Goal: Register for event/course

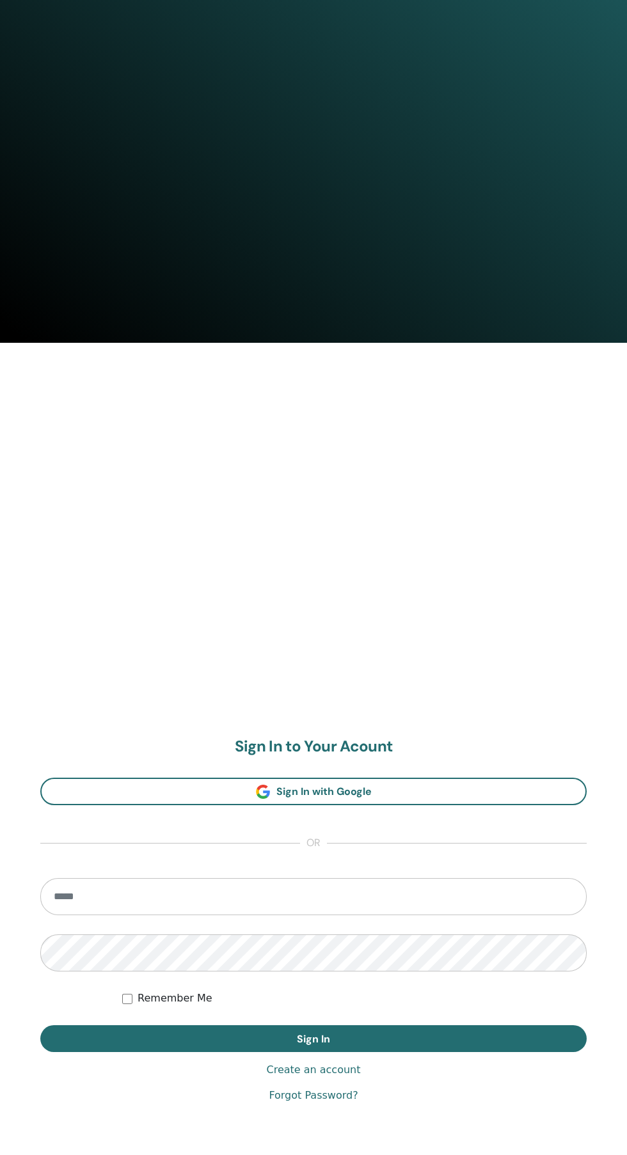
scroll to position [1057, 0]
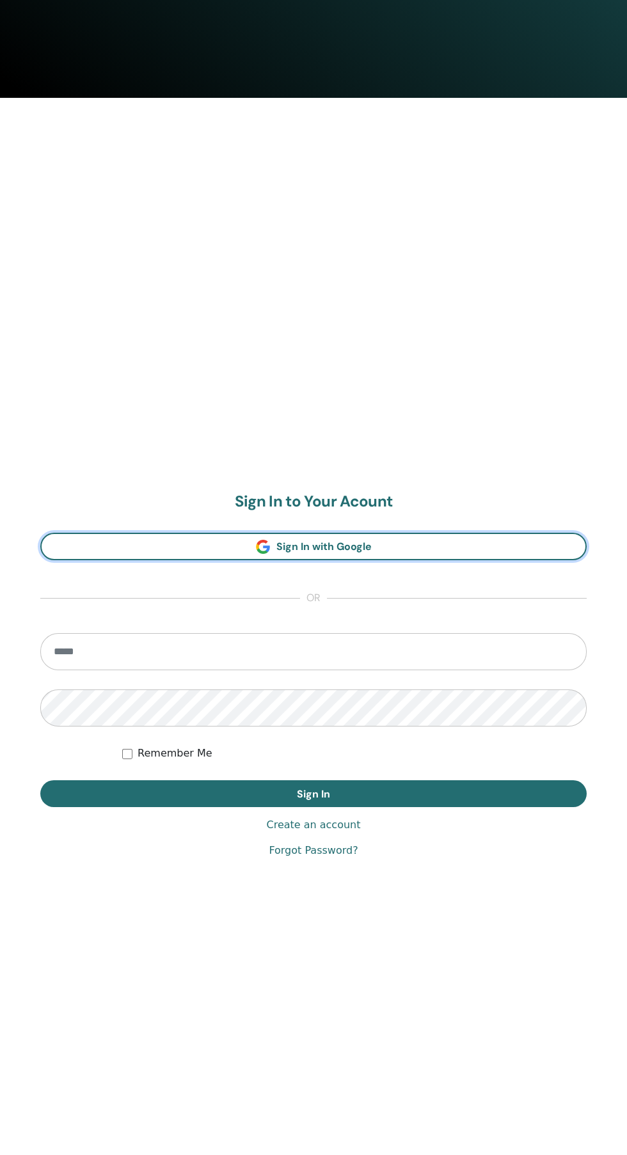
click at [345, 546] on span "Sign In with Google" at bounding box center [323, 546] width 95 height 13
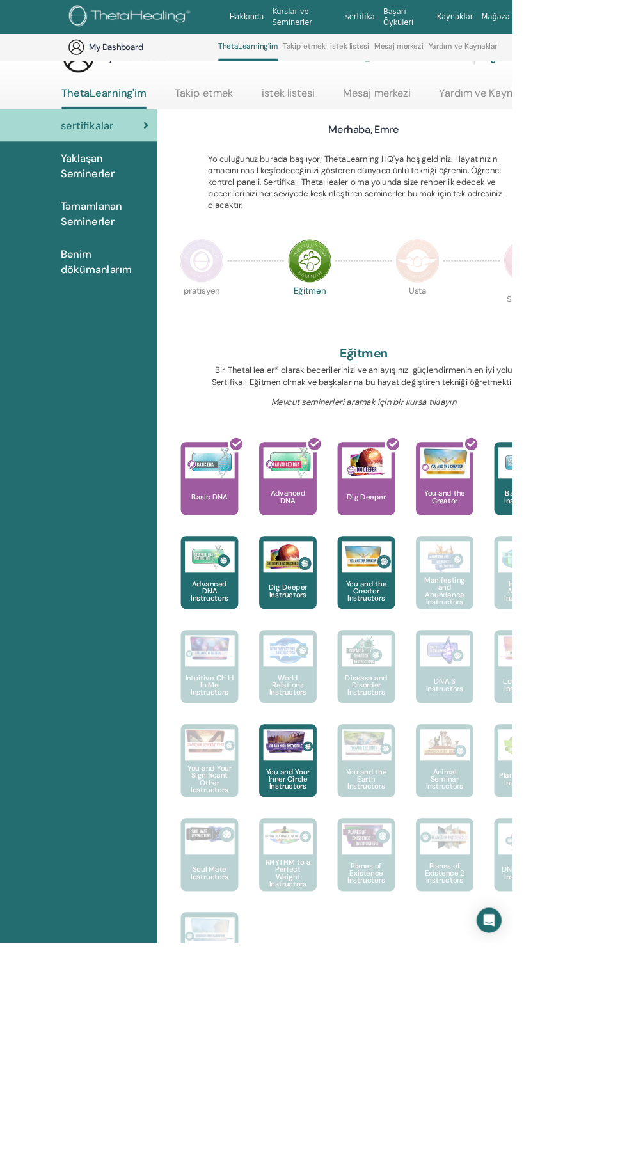
scroll to position [205, 0]
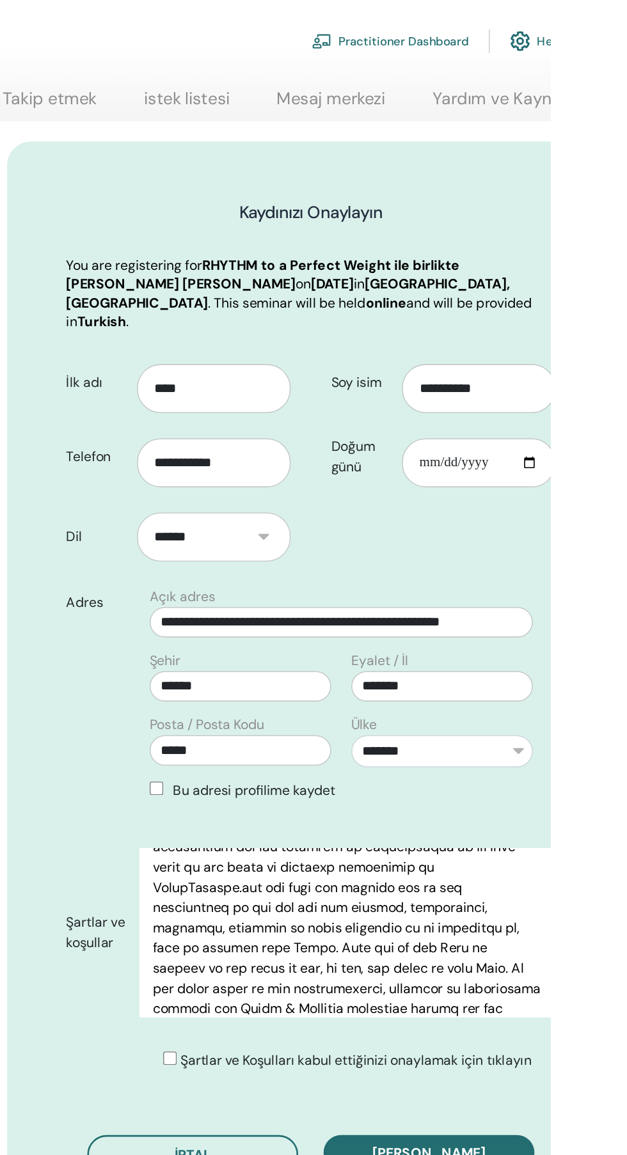
scroll to position [268, 0]
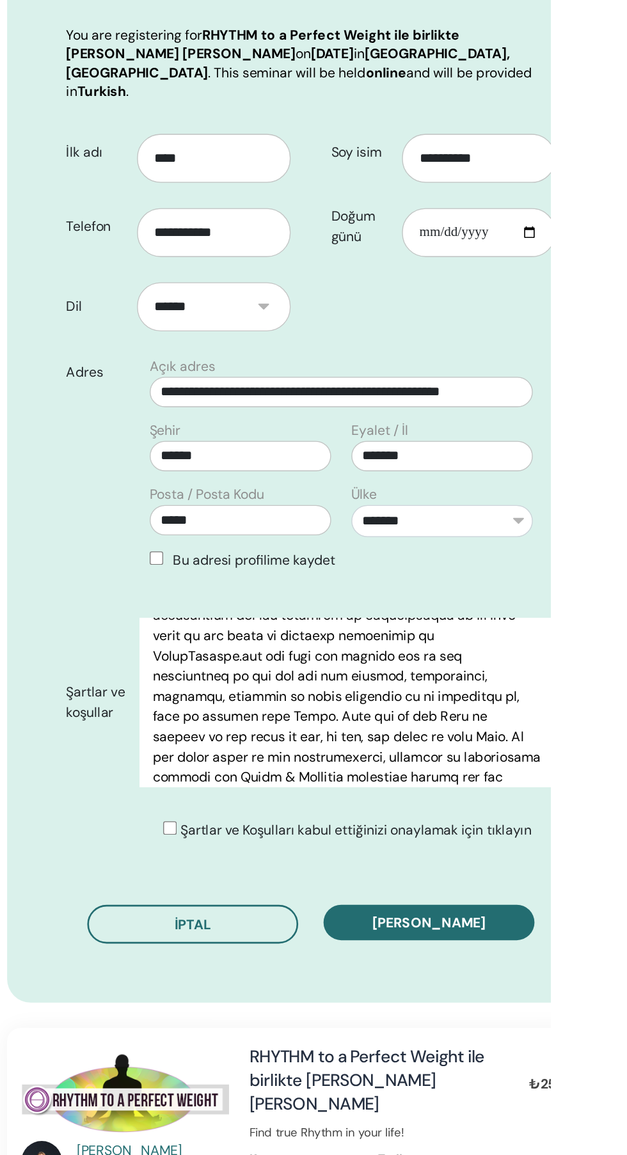
click at [563, 913] on span "Kaydı onayla" at bounding box center [535, 919] width 86 height 13
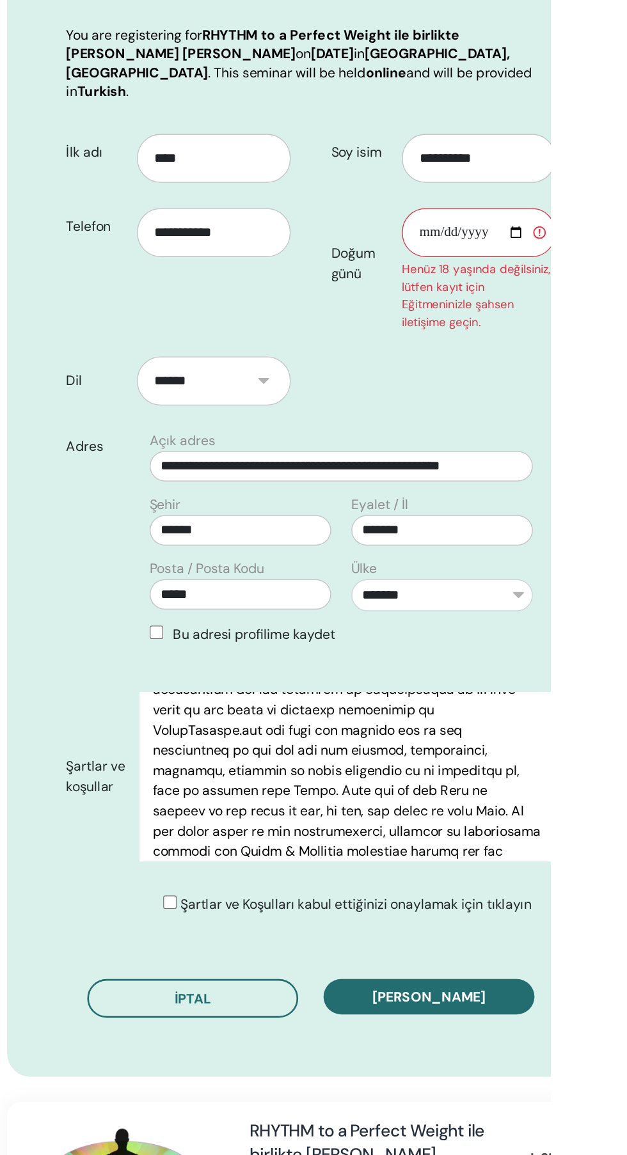
click at [561, 383] on input "Doğum günü" at bounding box center [572, 396] width 116 height 37
type input "**********"
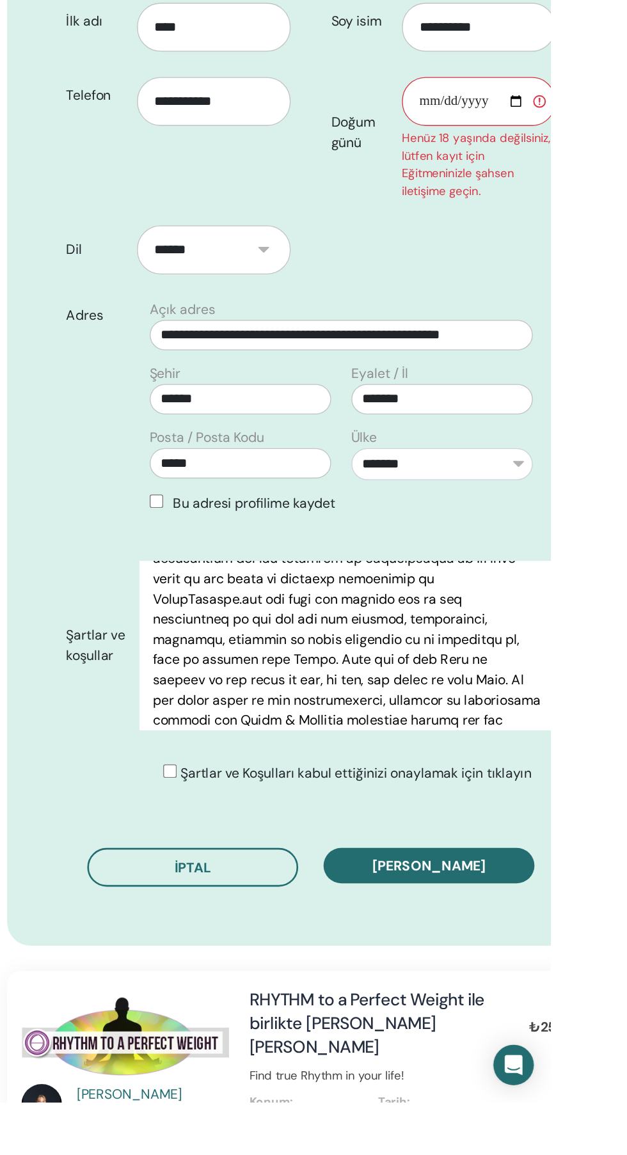
click at [566, 972] on button "Kaydı onayla" at bounding box center [535, 975] width 160 height 27
